Goal: Transaction & Acquisition: Purchase product/service

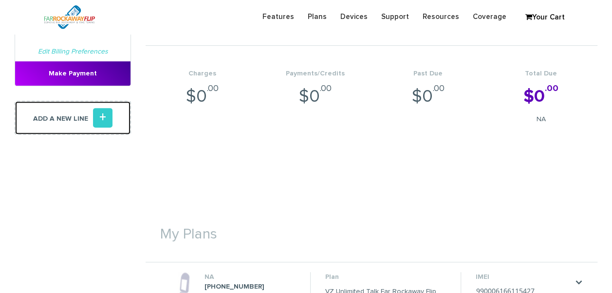
click at [108, 120] on icon "+" at bounding box center [102, 117] width 19 height 19
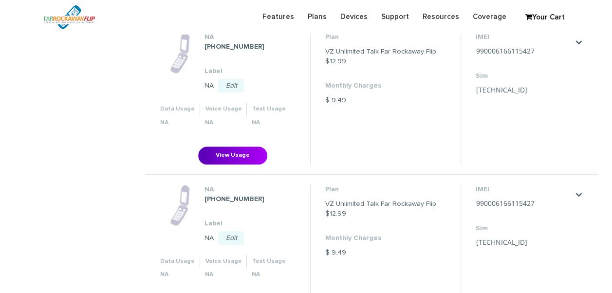
scroll to position [390, 0]
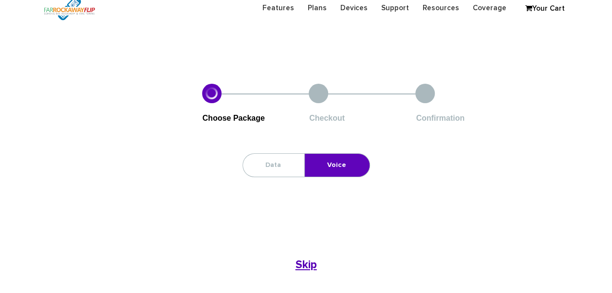
scroll to position [49, 0]
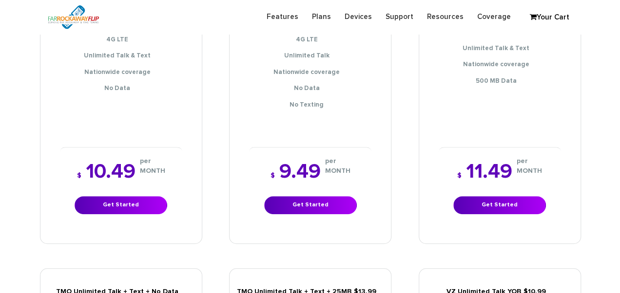
scroll to position [244, 0]
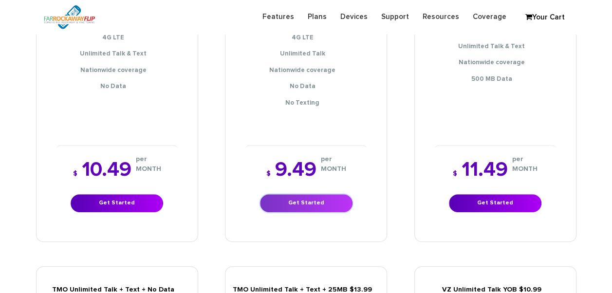
click at [314, 194] on link "Get Started" at bounding box center [306, 203] width 93 height 18
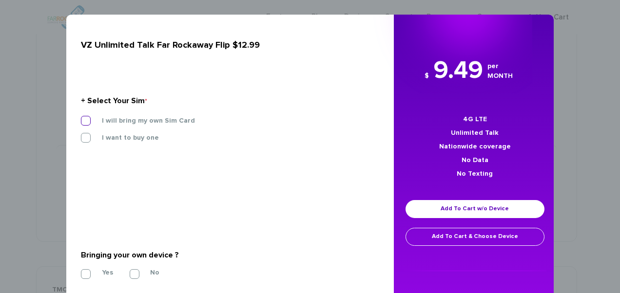
click at [112, 119] on label "I will bring my own Sim Card" at bounding box center [141, 120] width 108 height 9
click at [81, 118] on input "I will bring my own Sim Card" at bounding box center [81, 118] width 0 height 0
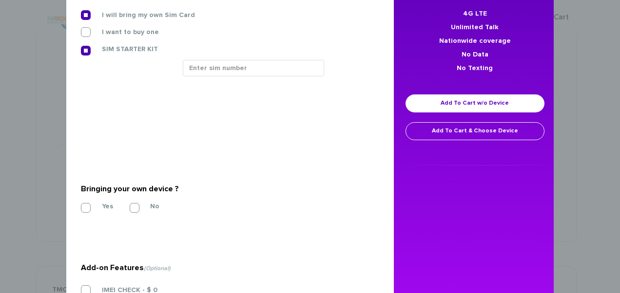
scroll to position [146, 0]
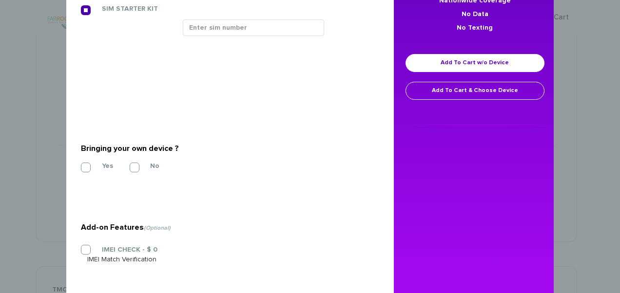
click at [91, 172] on section "Bringing your own device ? * Yes No" at bounding box center [226, 155] width 291 height 79
click at [89, 165] on label "Yes" at bounding box center [100, 166] width 26 height 9
click at [81, 165] on input "Yes" at bounding box center [81, 165] width 0 height 0
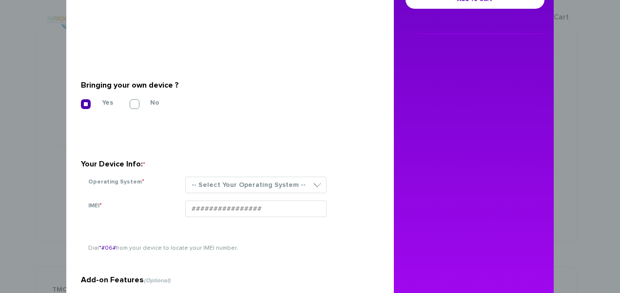
scroll to position [292, 0]
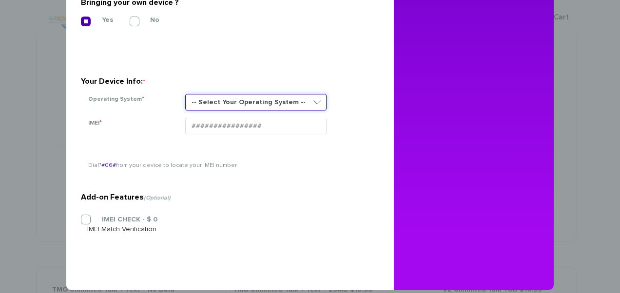
click at [210, 107] on select "-- Select Your Operating System -- ANDROID BLACKBERRY IOS NONE (BASIC PHONE) WI…" at bounding box center [255, 102] width 141 height 17
select select "NONE (BASIC PHONE)"
click at [185, 94] on select "-- Select Your Operating System -- ANDROID BLACKBERRY IOS NONE (BASIC PHONE) WI…" at bounding box center [255, 102] width 141 height 17
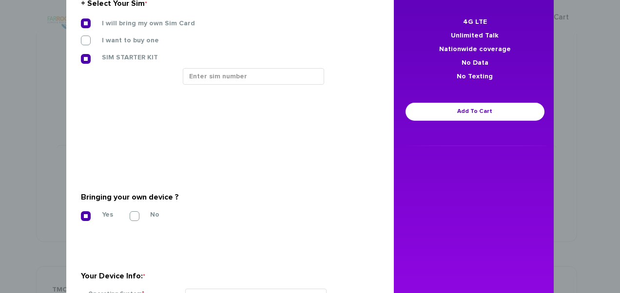
click at [205, 85] on div at bounding box center [277, 80] width 204 height 24
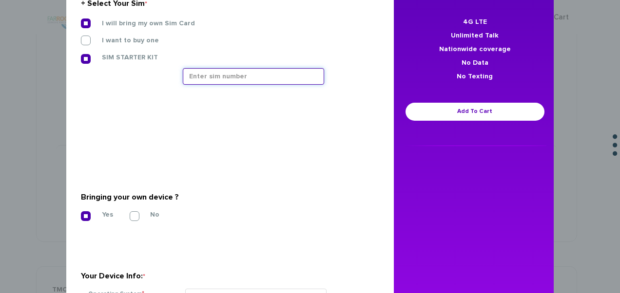
click at [205, 80] on input "text" at bounding box center [253, 76] width 141 height 17
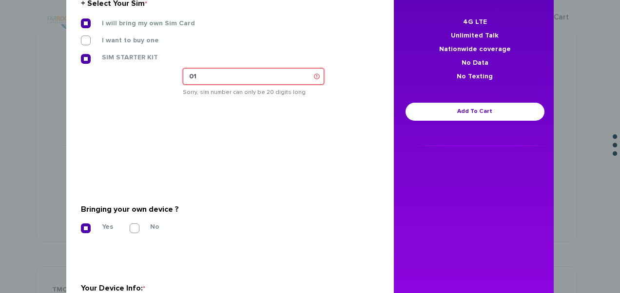
scroll to position [244, 0]
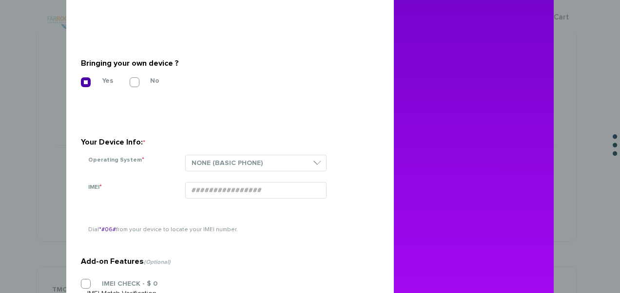
type input "01"
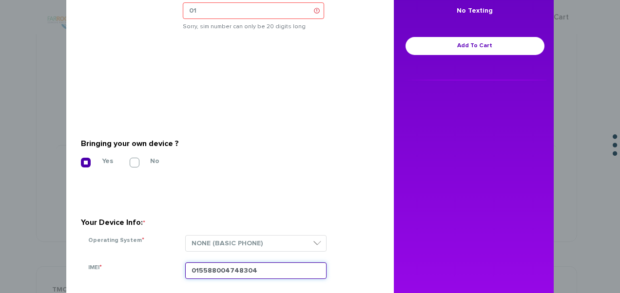
scroll to position [49, 0]
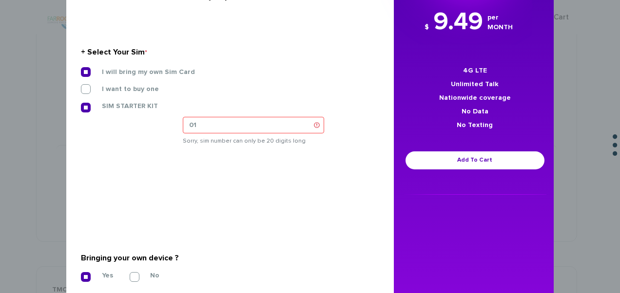
type input "015588004748304"
click at [238, 112] on div "SIM STARTER KIT" at bounding box center [227, 109] width 306 height 16
drag, startPoint x: 236, startPoint y: 117, endPoint x: 224, endPoint y: 120, distance: 11.9
click at [225, 120] on input "01" at bounding box center [253, 125] width 141 height 17
type input "0"
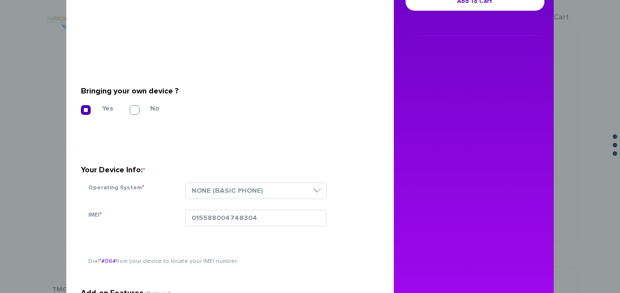
scroll to position [97, 0]
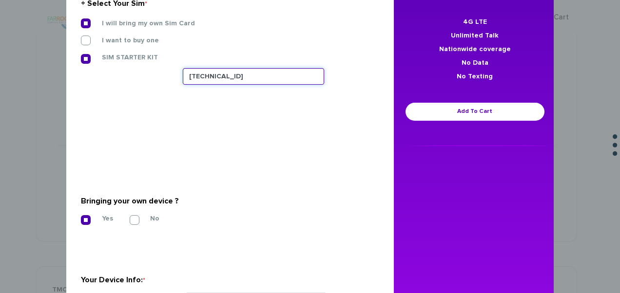
click at [288, 70] on input "89148000010413093303" at bounding box center [253, 76] width 141 height 17
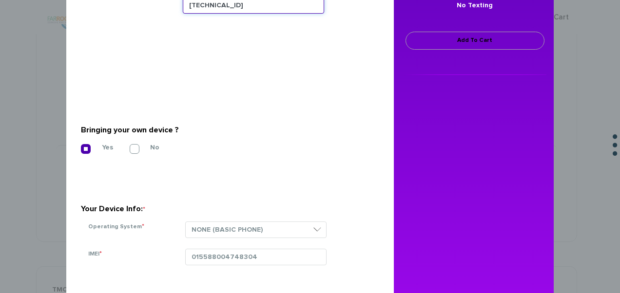
type input "89148000011835956754"
click at [411, 44] on link "Add To Cart" at bounding box center [474, 41] width 139 height 18
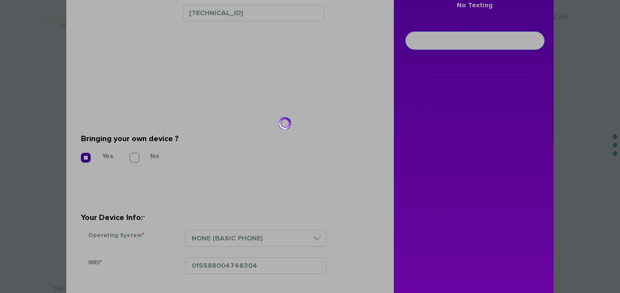
scroll to position [176, 0]
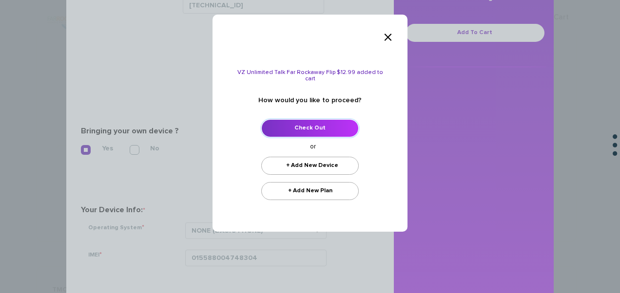
click at [329, 122] on link "Check Out" at bounding box center [309, 128] width 97 height 18
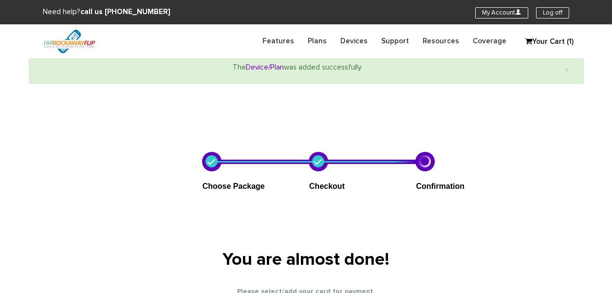
select select "NY"
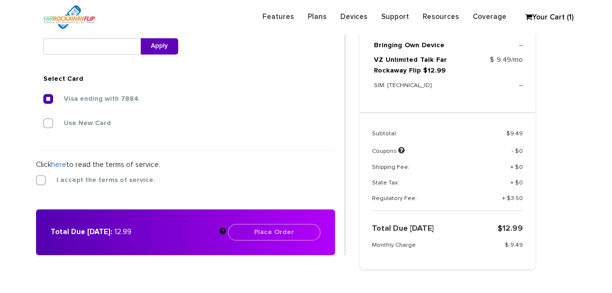
scroll to position [399, 0]
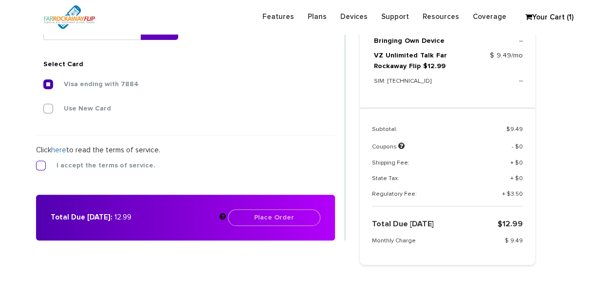
click at [125, 161] on label "I accept the terms of service." at bounding box center [99, 165] width 114 height 9
click at [36, 163] on input "I accept the terms of service." at bounding box center [36, 163] width 0 height 0
click at [247, 215] on button "Place Order" at bounding box center [274, 218] width 93 height 17
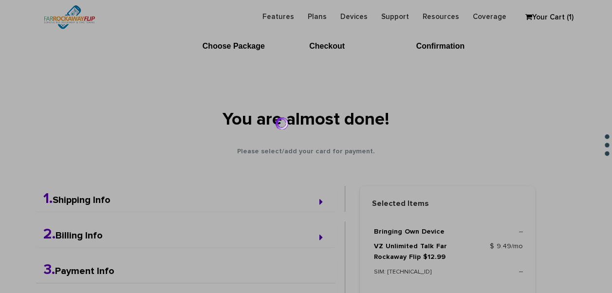
scroll to position [11, 0]
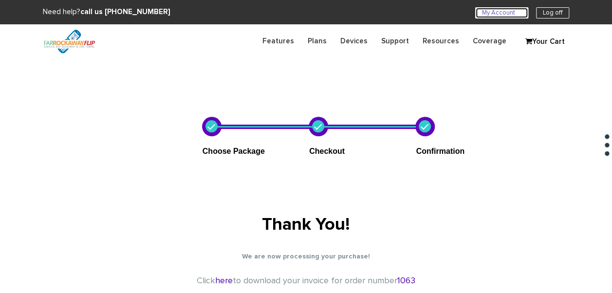
click at [506, 12] on link "My Account U" at bounding box center [502, 12] width 53 height 11
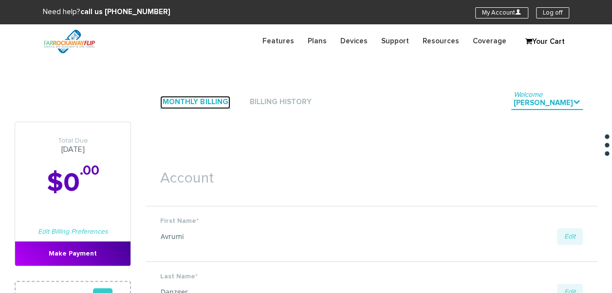
click at [207, 104] on link "Monthly Billing" at bounding box center [195, 102] width 70 height 13
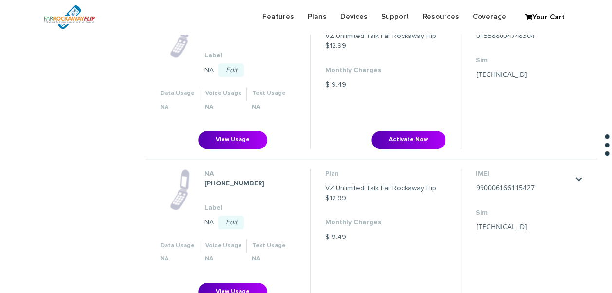
scroll to position [390, 0]
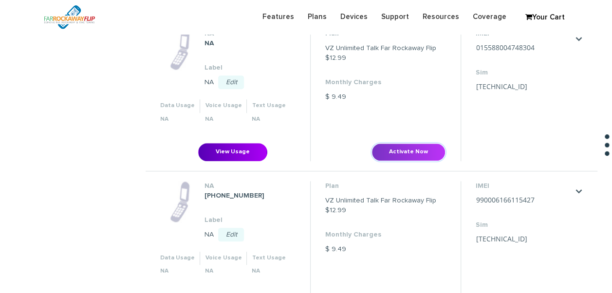
click at [405, 145] on button "Activate Now" at bounding box center [409, 152] width 74 height 18
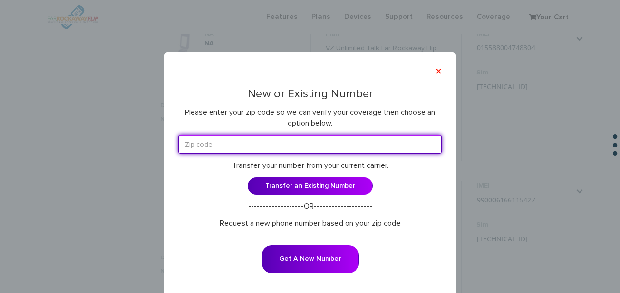
click at [222, 141] on input "text" at bounding box center [309, 144] width 263 height 19
type input "11204"
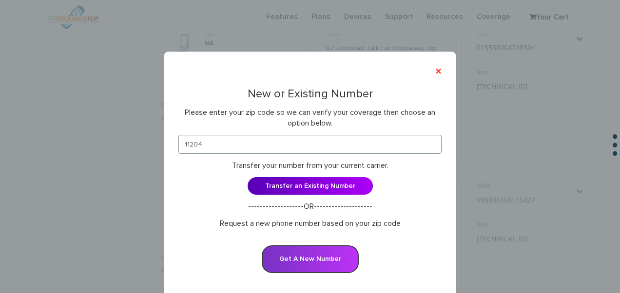
click at [320, 255] on button "Get A New Number" at bounding box center [310, 260] width 97 height 28
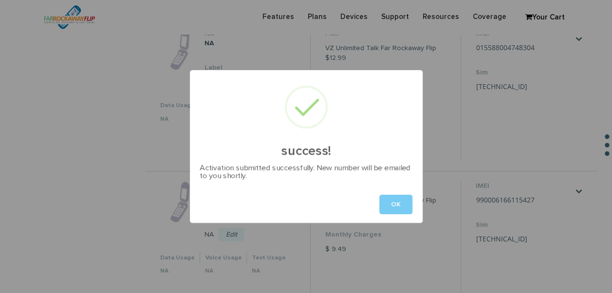
click at [394, 203] on button "OK" at bounding box center [396, 204] width 33 height 19
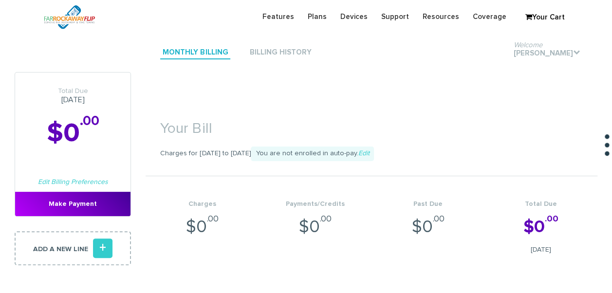
scroll to position [0, 0]
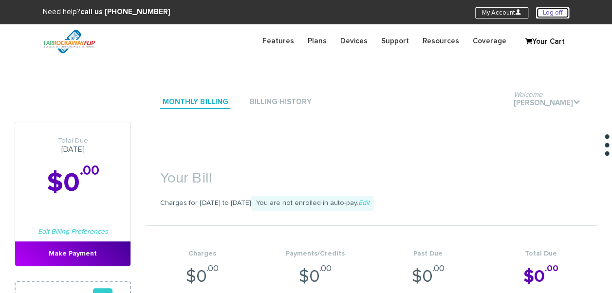
click at [539, 10] on link "Log off" at bounding box center [552, 12] width 33 height 11
